Goal: Task Accomplishment & Management: Manage account settings

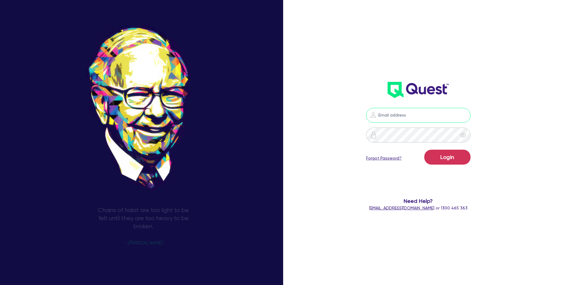
type input "ben.darwell@commercialfinance.com.au"
type input "[EMAIL_ADDRESS][DOMAIN_NAME]"
drag, startPoint x: 461, startPoint y: 154, endPoint x: 396, endPoint y: 122, distance: 72.9
click at [461, 154] on button "Login" at bounding box center [448, 157] width 46 height 15
